Goal: Find specific page/section: Find specific page/section

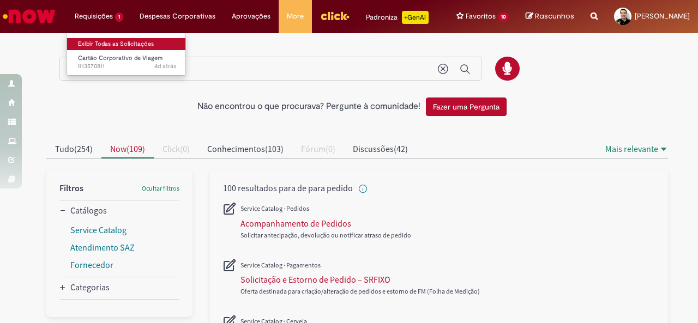
click at [82, 38] on link "Exibir Todas as Solicitações" at bounding box center [127, 44] width 120 height 12
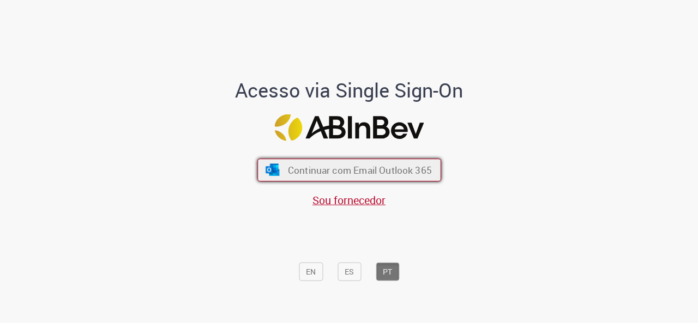
click at [325, 174] on span "Continuar com Email Outlook 365" at bounding box center [359, 170] width 144 height 13
click at [365, 172] on span "Continuar com Email Outlook 365" at bounding box center [359, 170] width 144 height 13
